Goal: Transaction & Acquisition: Book appointment/travel/reservation

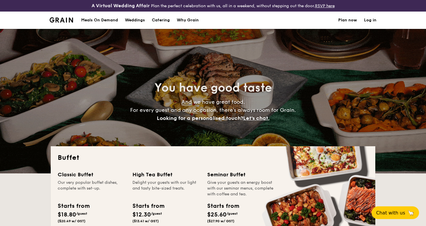
select select
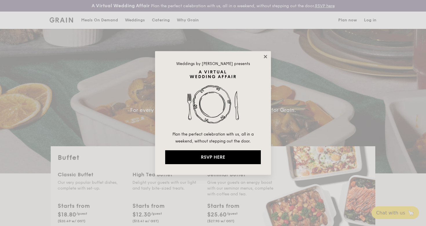
click at [265, 58] on icon at bounding box center [265, 56] width 5 height 5
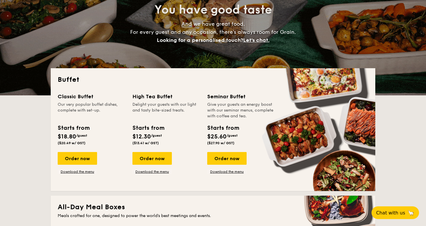
scroll to position [78, 0]
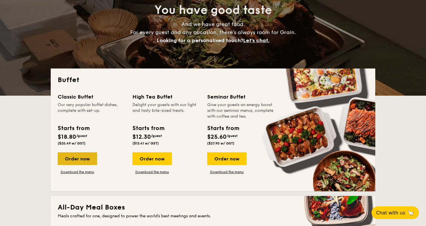
click at [81, 161] on div "Order now" at bounding box center [77, 159] width 39 height 13
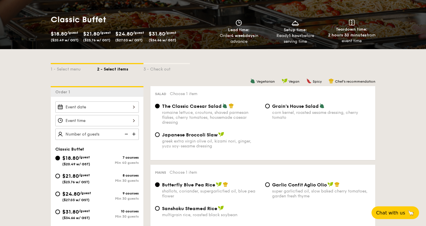
scroll to position [94, 0]
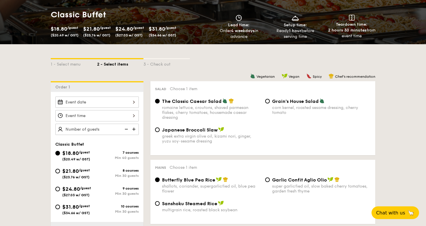
click at [109, 103] on div at bounding box center [96, 102] width 83 height 11
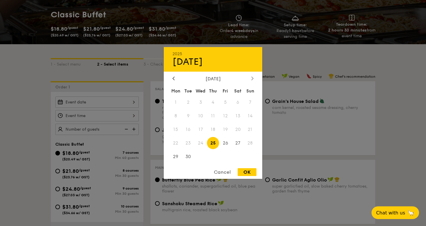
click at [250, 78] on div "[DATE]" at bounding box center [213, 79] width 98 height 6
click at [250, 78] on div at bounding box center [252, 79] width 5 height 6
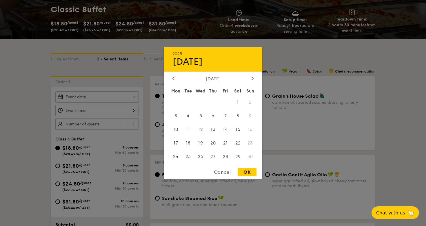
scroll to position [99, 0]
click at [238, 155] on span "29" at bounding box center [237, 157] width 12 height 12
click at [246, 173] on div "OK" at bounding box center [246, 173] width 19 height 8
type input "[DATE]"
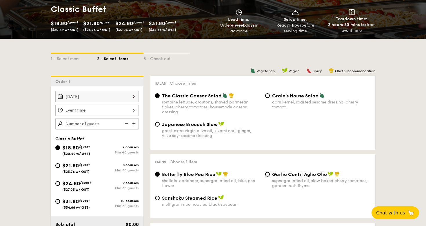
click at [126, 109] on div at bounding box center [96, 110] width 83 height 11
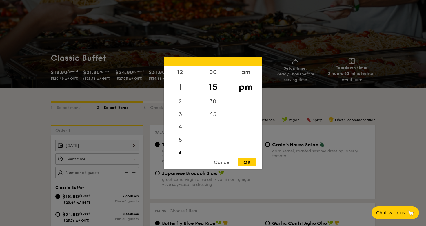
scroll to position [27, 0]
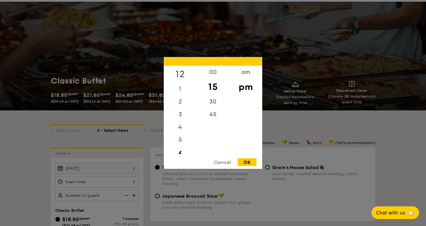
click at [182, 72] on div "12" at bounding box center [180, 74] width 33 height 17
click at [211, 75] on div "00" at bounding box center [212, 74] width 33 height 17
click at [247, 76] on div "am" at bounding box center [245, 74] width 33 height 17
click at [244, 89] on div "pm" at bounding box center [245, 91] width 33 height 17
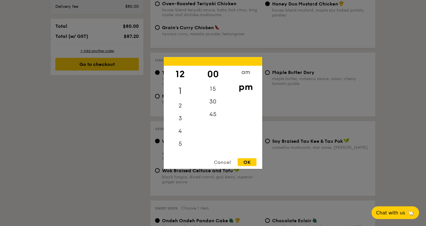
scroll to position [385, 0]
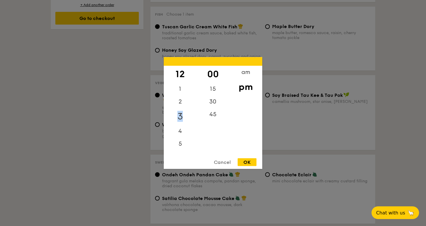
drag, startPoint x: 194, startPoint y: 106, endPoint x: 195, endPoint y: 120, distance: 14.2
click at [195, 121] on div "12 1 2 3 4 5 6 7 8 9 10 11" at bounding box center [180, 110] width 33 height 88
drag, startPoint x: 196, startPoint y: 110, endPoint x: 194, endPoint y: 141, distance: 31.3
click at [196, 142] on div "12 1 2 3 4 5 6 7 8 9 10 11" at bounding box center [180, 110] width 33 height 88
click at [183, 146] on div "11" at bounding box center [180, 148] width 33 height 13
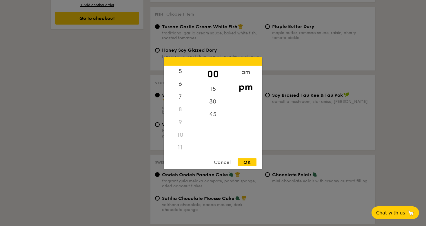
scroll to position [69, 0]
click at [178, 147] on div "11" at bounding box center [180, 148] width 33 height 13
click at [244, 73] on div "am" at bounding box center [245, 74] width 33 height 17
click at [240, 89] on div "pm" at bounding box center [245, 91] width 33 height 17
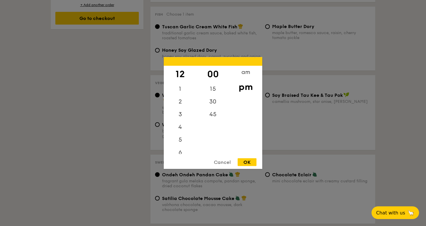
click at [248, 163] on div "OK" at bounding box center [246, 163] width 19 height 8
type input "12:00PM"
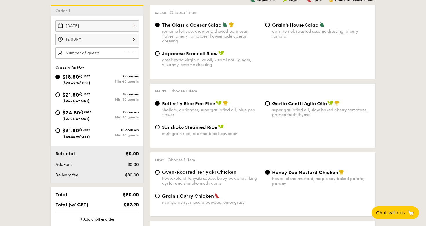
scroll to position [170, 0]
click at [124, 39] on div "12:00PM" at bounding box center [96, 39] width 83 height 11
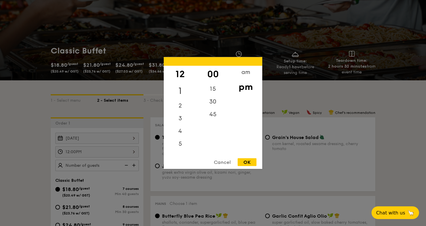
scroll to position [0, 0]
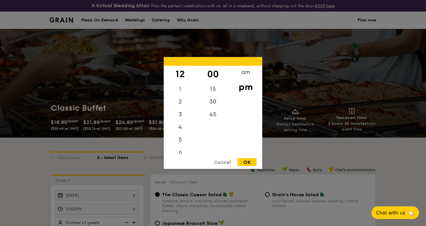
click at [247, 159] on div "OK" at bounding box center [246, 163] width 19 height 8
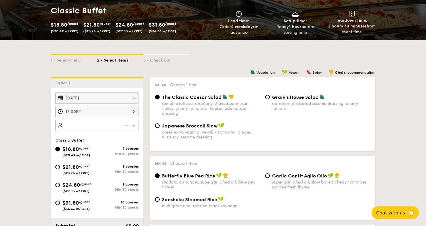
scroll to position [100, 0]
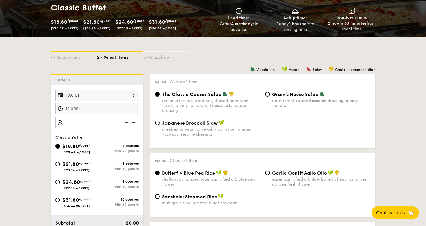
click at [136, 124] on img at bounding box center [134, 122] width 9 height 11
type input "40 guests"
click at [126, 123] on img at bounding box center [125, 122] width 9 height 11
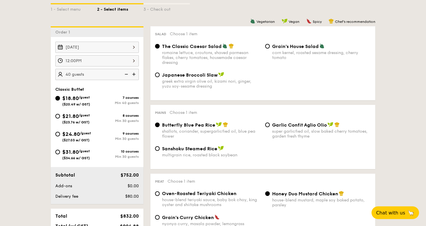
scroll to position [149, 0]
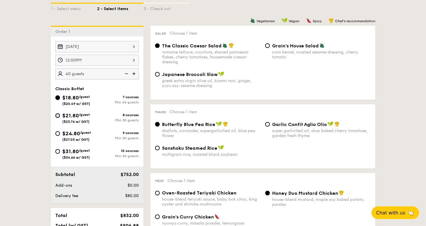
click at [58, 116] on input "$21.80 /guest ($23.76 w/ GST) 8 courses Min 30 guests" at bounding box center [57, 116] width 5 height 5
radio input "true"
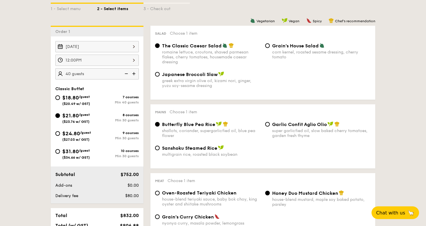
radio input "true"
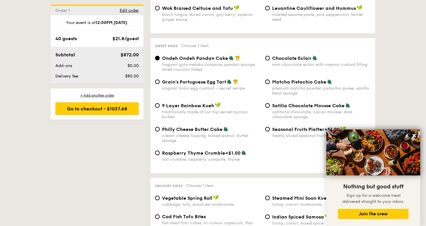
scroll to position [849, 0]
click at [173, 151] on span "Raspberry Thyme Crumble" at bounding box center [193, 154] width 63 height 6
click at [160, 151] on input "Raspberry Thyme Crumble +$1.00 oat crumble, raspberry compote, thyme" at bounding box center [157, 153] width 5 height 5
radio input "true"
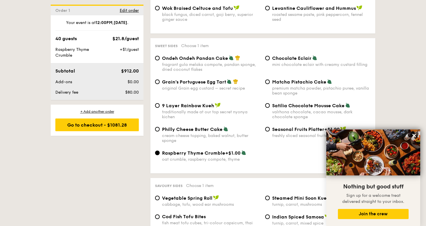
click at [219, 157] on div "oat crumble, raspberry compote, thyme" at bounding box center [211, 159] width 98 height 5
click at [160, 154] on input "Raspberry Thyme Crumble +$1.00 oat crumble, raspberry compote, thyme" at bounding box center [157, 153] width 5 height 5
click at [414, 137] on icon at bounding box center [413, 135] width 3 height 3
